Goal: Communication & Community: Answer question/provide support

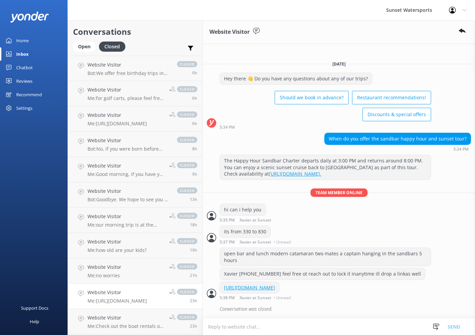
scroll to position [5, 0]
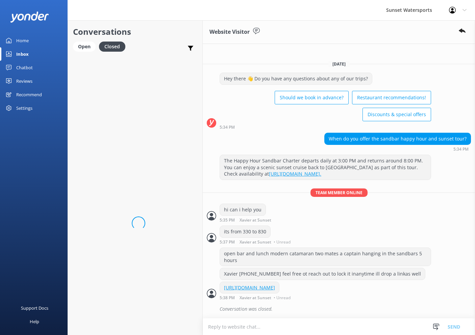
scroll to position [5, 0]
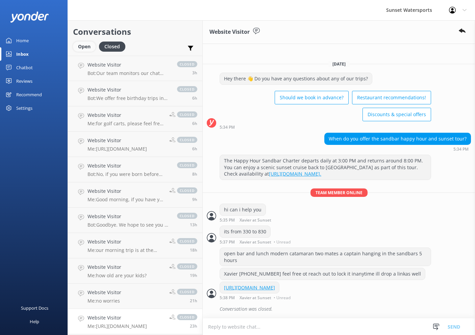
click at [83, 44] on div "Open" at bounding box center [84, 47] width 23 height 10
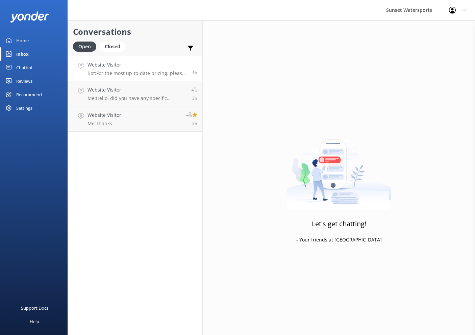
click at [124, 69] on div "Website Visitor Bot: For the most up-to-date pricing, please visit https://fare…" at bounding box center [137, 68] width 100 height 15
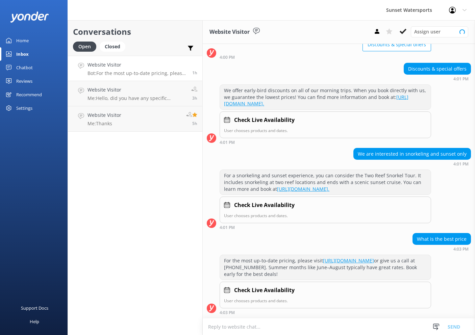
scroll to position [75, 0]
click at [403, 31] on use at bounding box center [402, 31] width 7 height 5
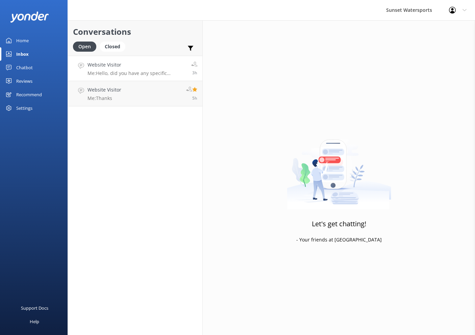
click at [124, 68] on h4 "Website Visitor" at bounding box center [136, 64] width 99 height 7
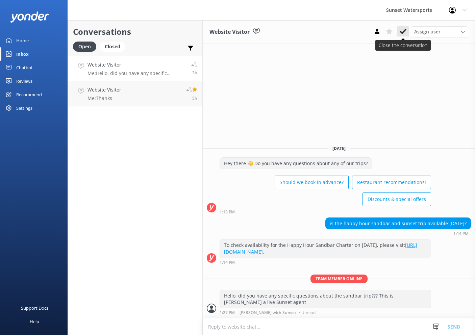
click at [403, 33] on icon at bounding box center [402, 31] width 7 height 7
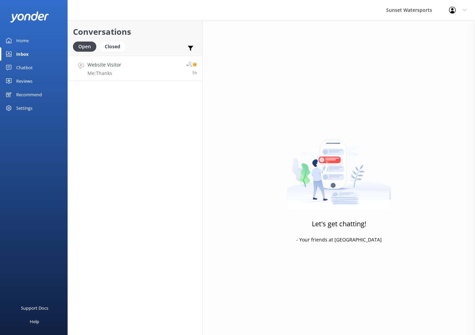
click at [119, 70] on div "Website Visitor Me: Thanks" at bounding box center [104, 68] width 34 height 15
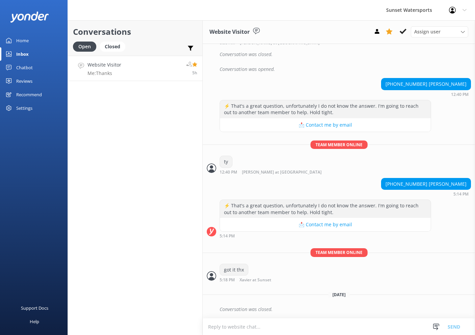
scroll to position [2363, 0]
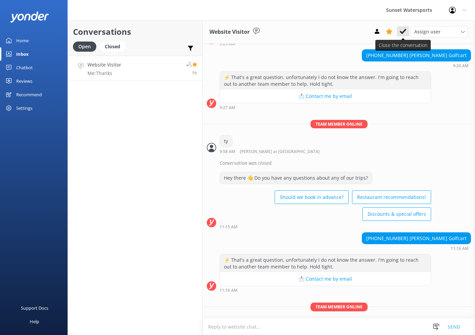
click at [399, 30] on icon at bounding box center [402, 31] width 7 height 7
